Goal: Task Accomplishment & Management: Use online tool/utility

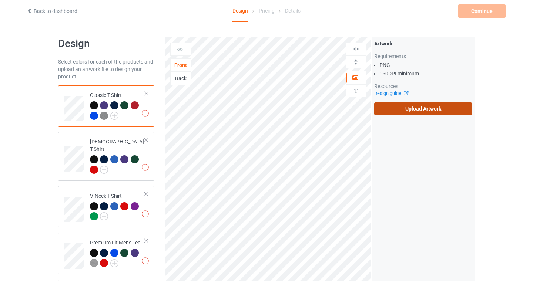
click at [411, 110] on label "Upload Artwork" at bounding box center [423, 109] width 98 height 13
click at [0, 0] on input "Upload Artwork" at bounding box center [0, 0] width 0 height 0
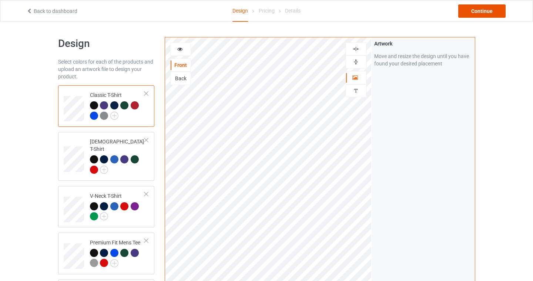
click at [491, 12] on div "Continue" at bounding box center [481, 10] width 47 height 13
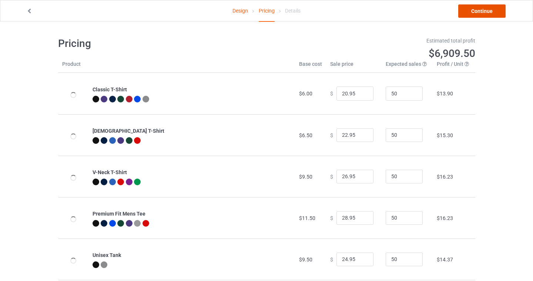
click at [490, 10] on link "Continue" at bounding box center [481, 10] width 47 height 13
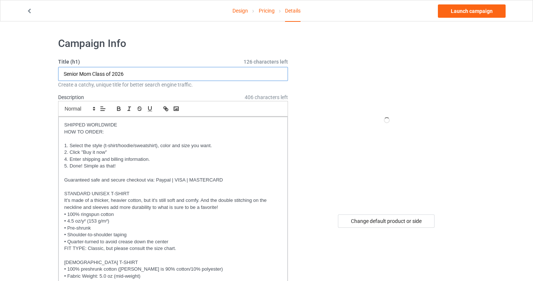
click at [134, 72] on input "Senior Mom Class of 2026" at bounding box center [173, 74] width 230 height 14
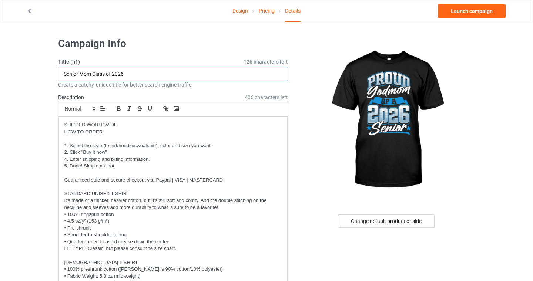
drag, startPoint x: 132, startPoint y: 74, endPoint x: 7, endPoint y: 74, distance: 125.4
type input "Proud Godmom of a 2026 Senior"
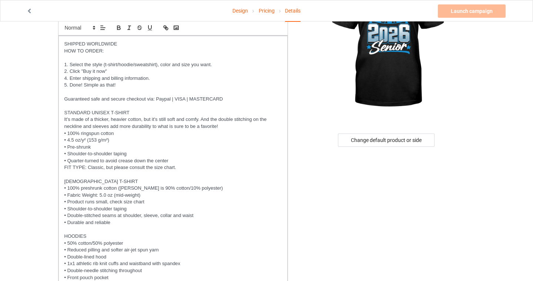
scroll to position [278, 0]
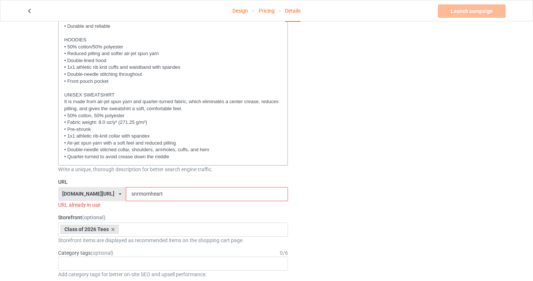
click at [134, 192] on input "snrmomheart" at bounding box center [207, 194] width 162 height 14
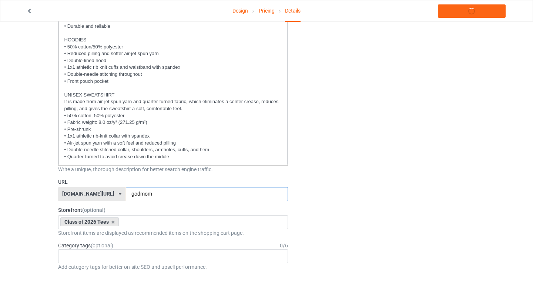
type input "godmom"
click at [67, 187] on div "[DOMAIN_NAME][URL] [DOMAIN_NAME][URL] [DOMAIN_NAME][URL] [DOMAIN_NAME][URL] [DO…" at bounding box center [92, 194] width 68 height 14
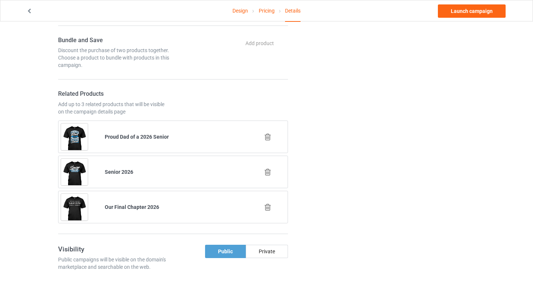
scroll to position [685, 0]
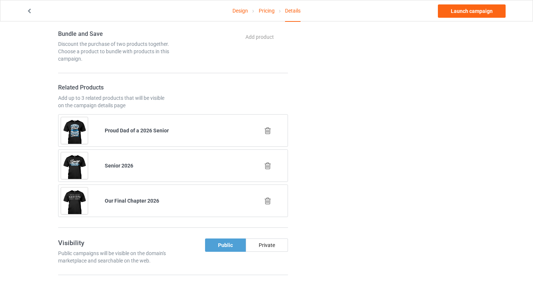
click at [269, 131] on icon at bounding box center [267, 131] width 9 height 8
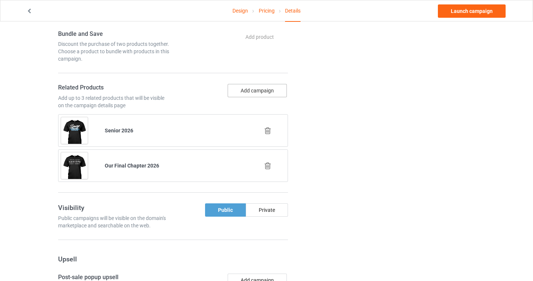
click at [249, 93] on button "Add campaign" at bounding box center [257, 90] width 59 height 13
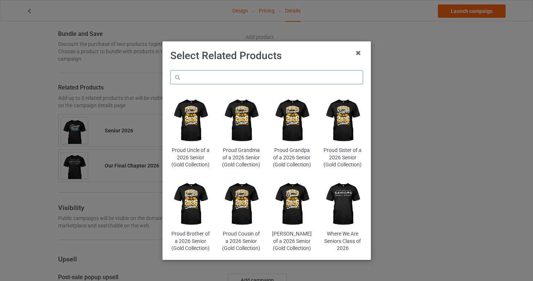
click at [235, 74] on input "text" at bounding box center [266, 77] width 193 height 14
type input "retro"
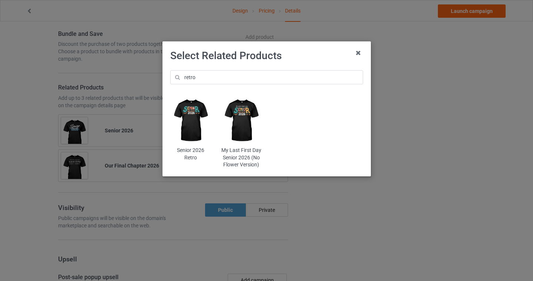
click at [189, 115] on img at bounding box center [190, 120] width 40 height 50
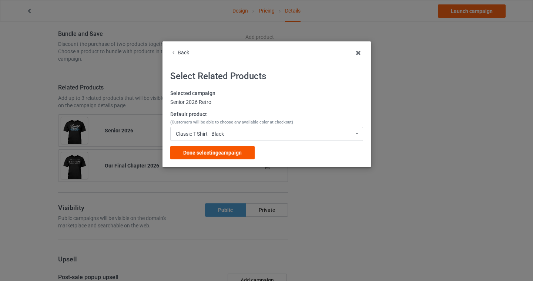
click at [195, 153] on span "Done selecting campaign" at bounding box center [212, 153] width 58 height 6
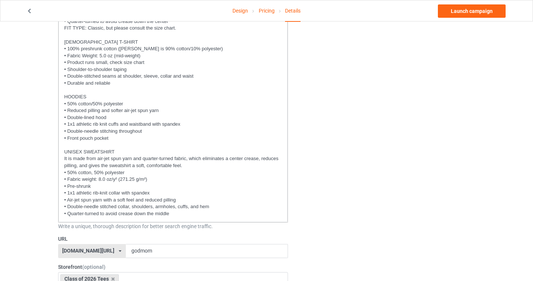
scroll to position [95, 0]
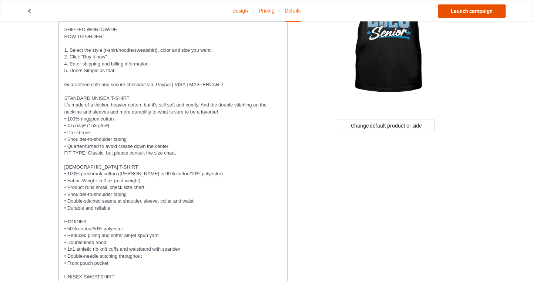
click at [489, 11] on link "Launch campaign" at bounding box center [472, 10] width 68 height 13
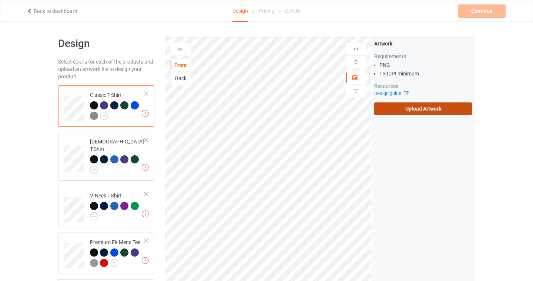
click at [420, 108] on label "Upload Artwork" at bounding box center [423, 109] width 98 height 13
click at [0, 0] on input "Upload Artwork" at bounding box center [0, 0] width 0 height 0
click at [392, 104] on label "Upload Artwork" at bounding box center [423, 109] width 98 height 13
click at [0, 0] on input "Upload Artwork" at bounding box center [0, 0] width 0 height 0
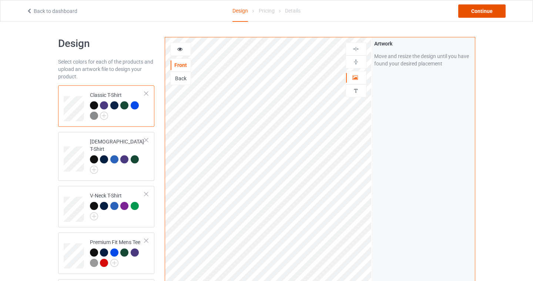
click at [484, 11] on div "Continue" at bounding box center [481, 10] width 47 height 13
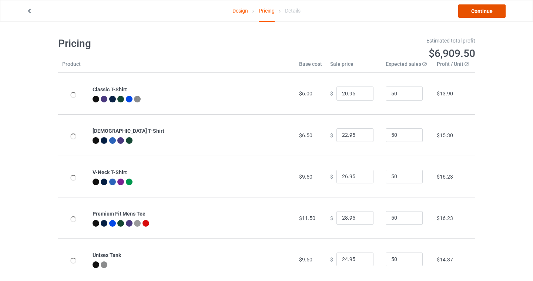
click at [470, 15] on link "Continue" at bounding box center [481, 10] width 47 height 13
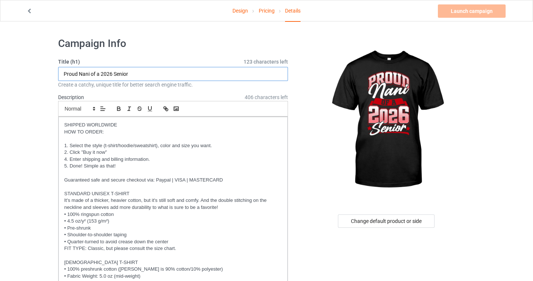
type input "Proud Nani of a 2026 Senior"
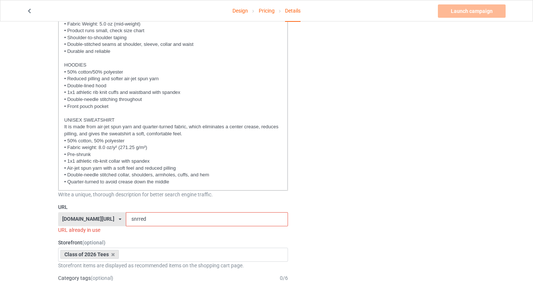
scroll to position [298, 0]
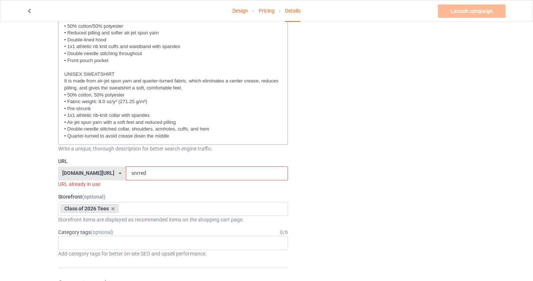
click at [128, 174] on input "snrred" at bounding box center [207, 174] width 162 height 14
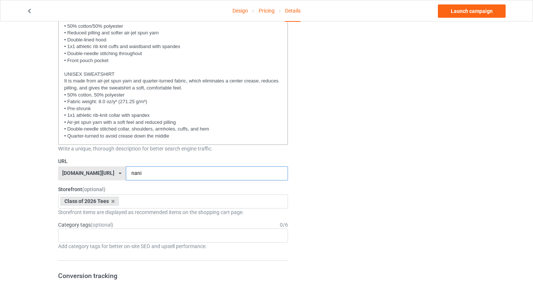
type input "nani"
click at [83, 165] on div "URL seniors2026.com/ bach2basics.com/ classof2021apparel.com/ classof2022appare…" at bounding box center [173, 169] width 230 height 23
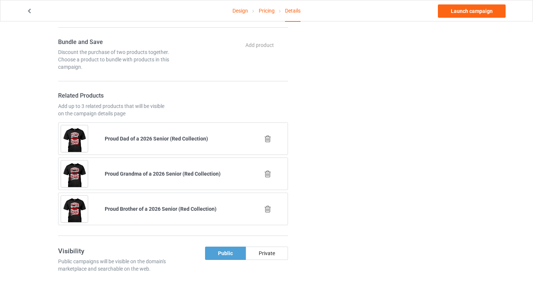
scroll to position [683, 0]
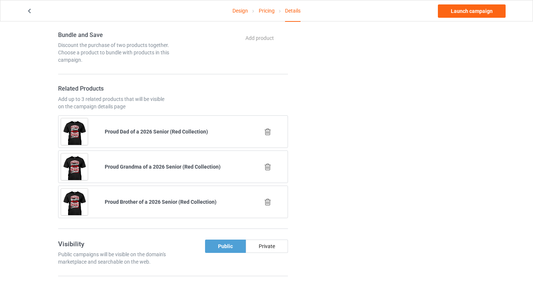
click at [268, 203] on icon at bounding box center [267, 202] width 9 height 8
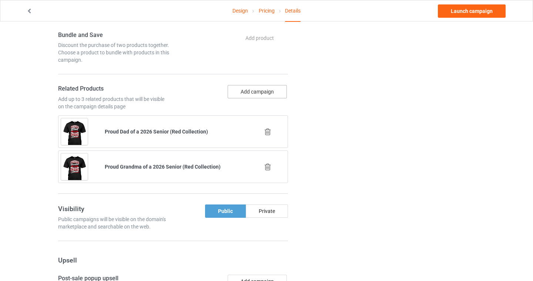
click at [258, 92] on button "Add campaign" at bounding box center [257, 91] width 59 height 13
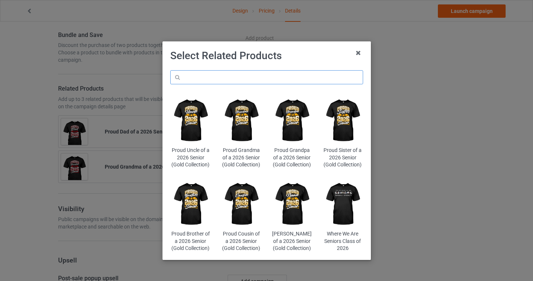
click at [208, 81] on input "text" at bounding box center [266, 77] width 193 height 14
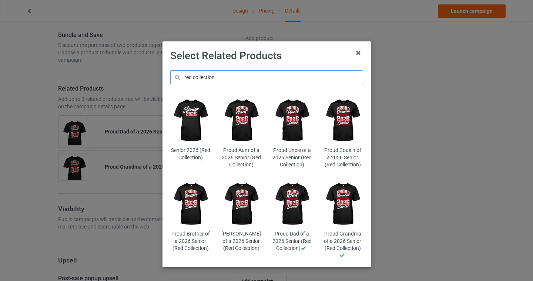
type input "red collection"
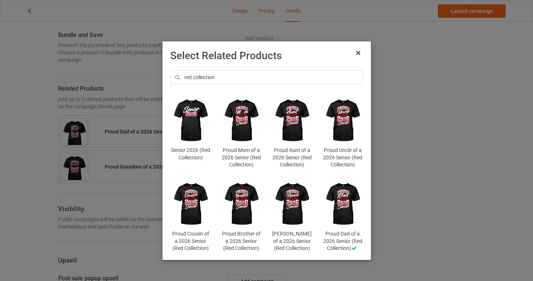
click at [239, 117] on img at bounding box center [241, 120] width 40 height 50
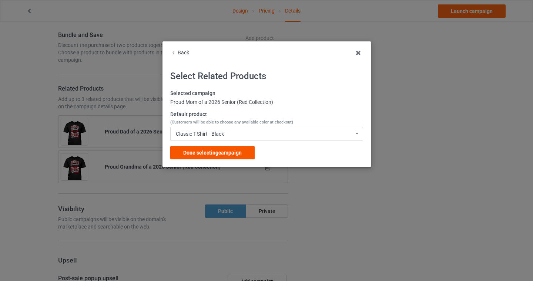
click at [235, 155] on span "Done selecting campaign" at bounding box center [212, 153] width 58 height 6
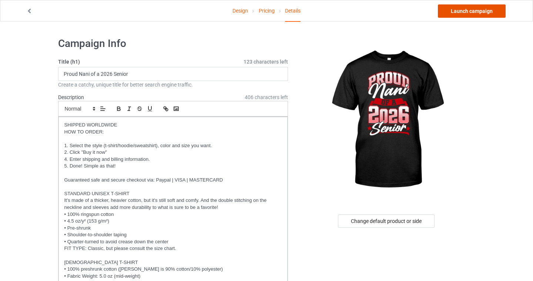
click at [483, 14] on link "Launch campaign" at bounding box center [472, 10] width 68 height 13
